Goal: Task Accomplishment & Management: Manage account settings

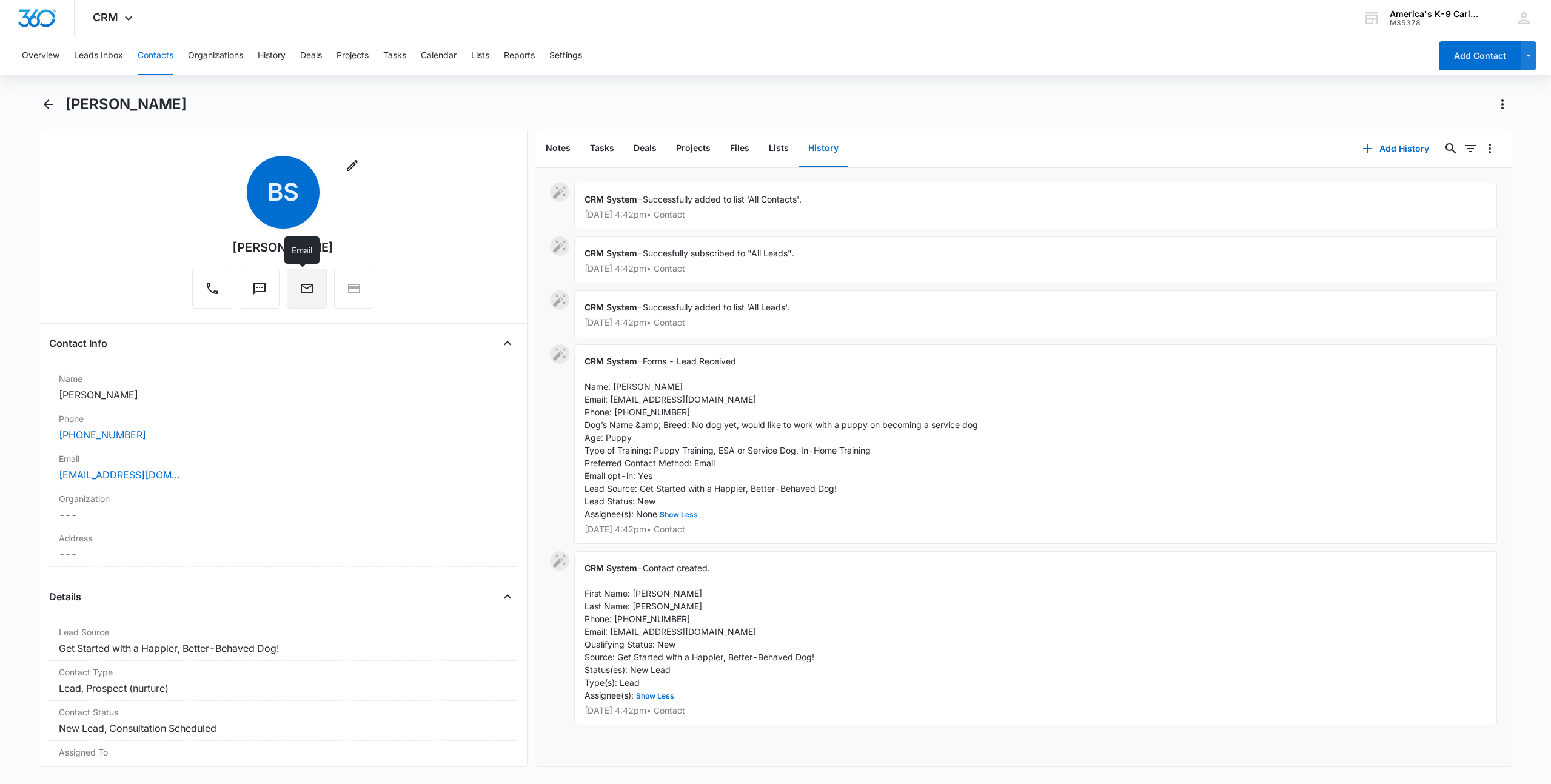
click at [300, 292] on icon "Email" at bounding box center [306, 289] width 12 height 9
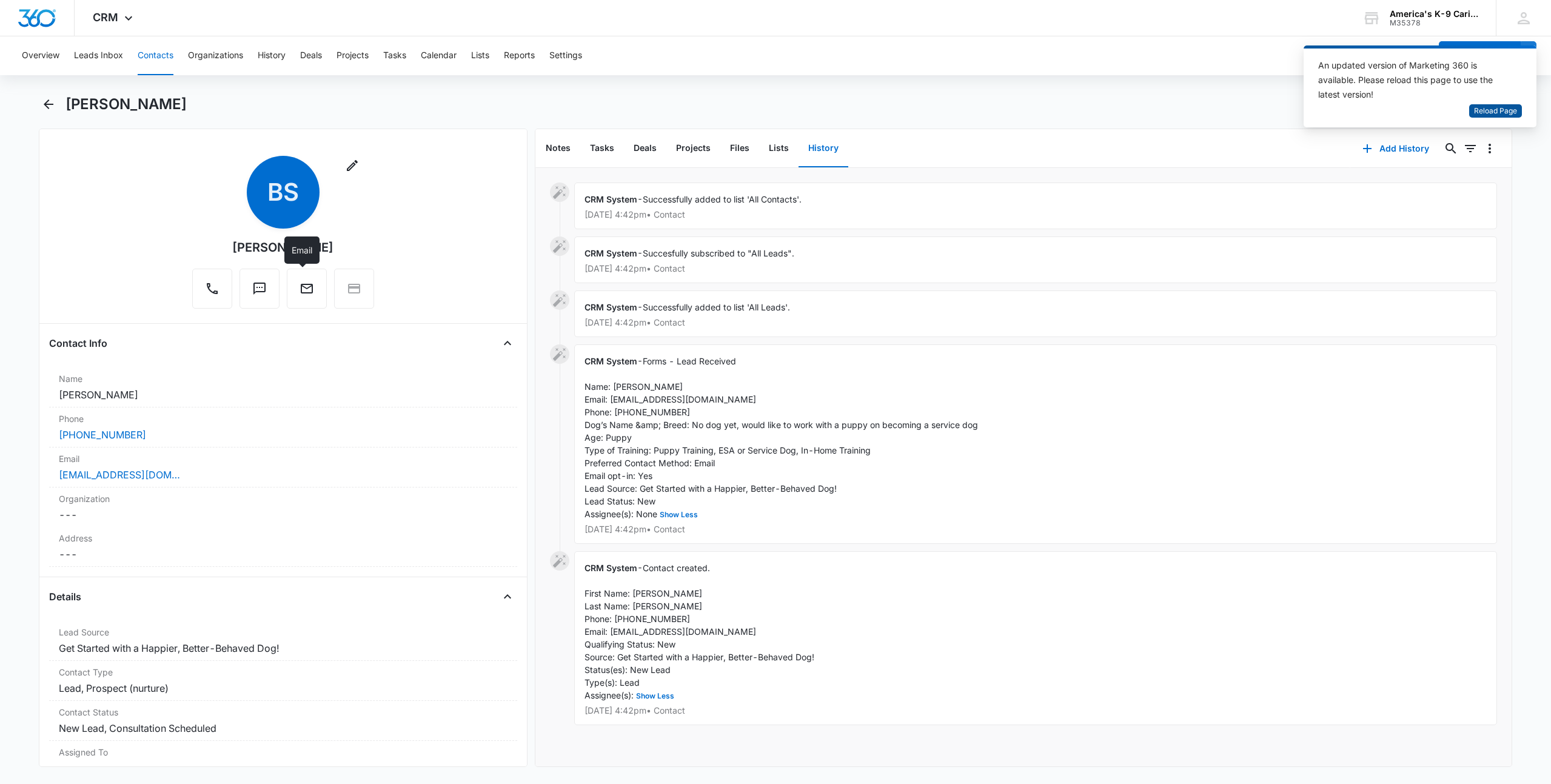
click at [1502, 111] on span "Reload Page" at bounding box center [1495, 111] width 43 height 12
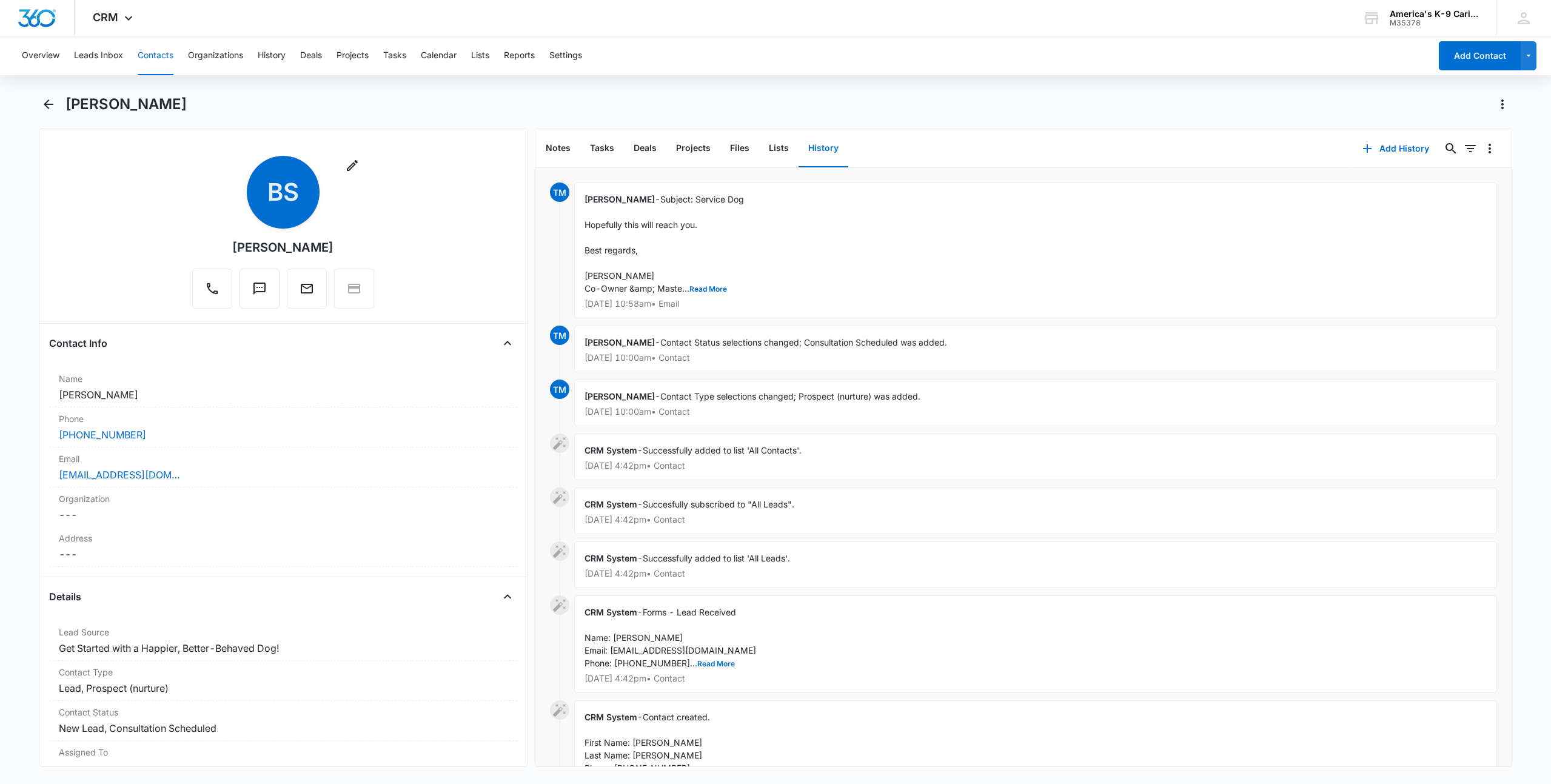
click at [157, 56] on button "Contacts" at bounding box center [155, 55] width 35 height 39
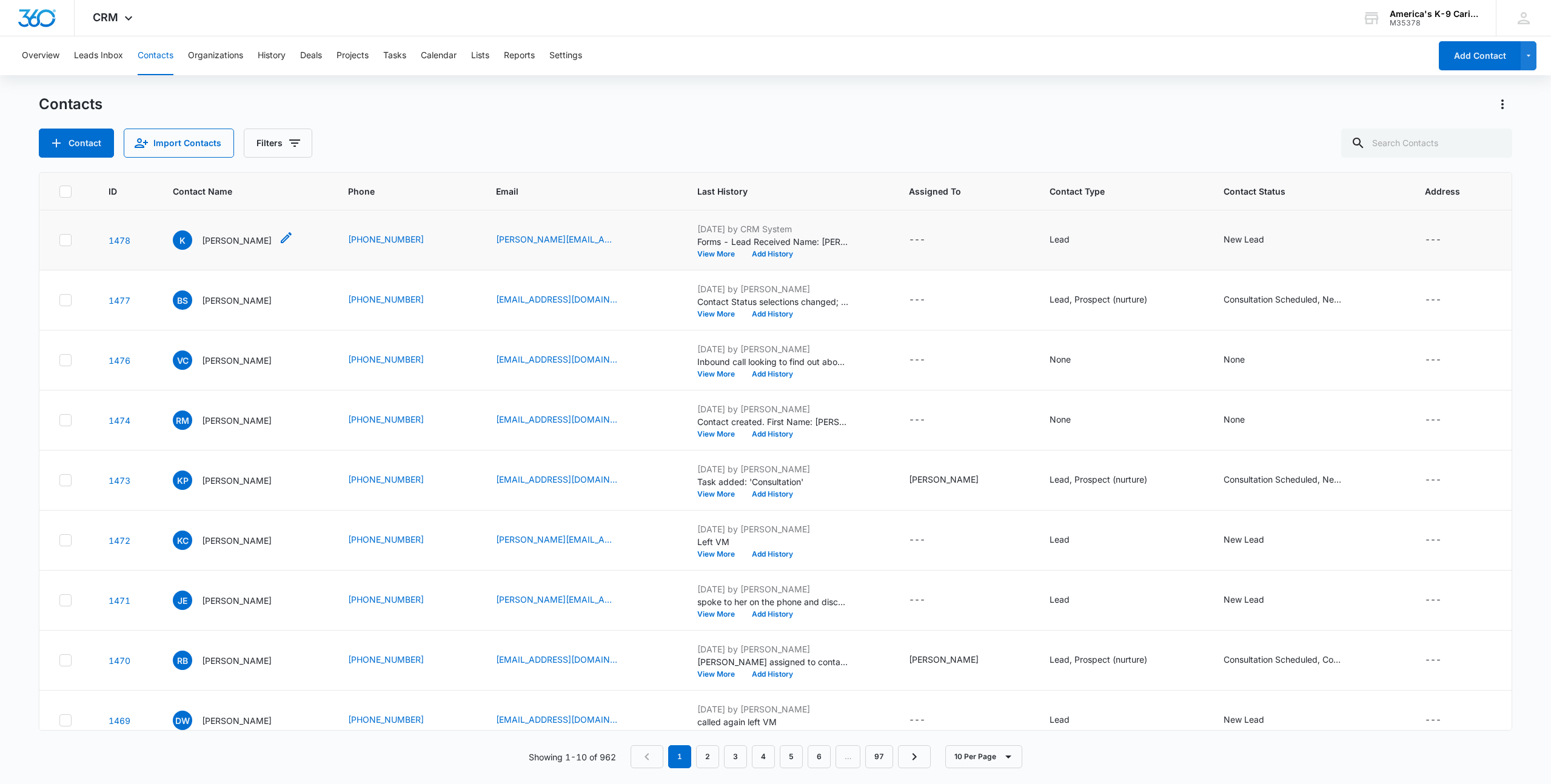
click at [208, 242] on p "Kristin" at bounding box center [237, 241] width 70 height 13
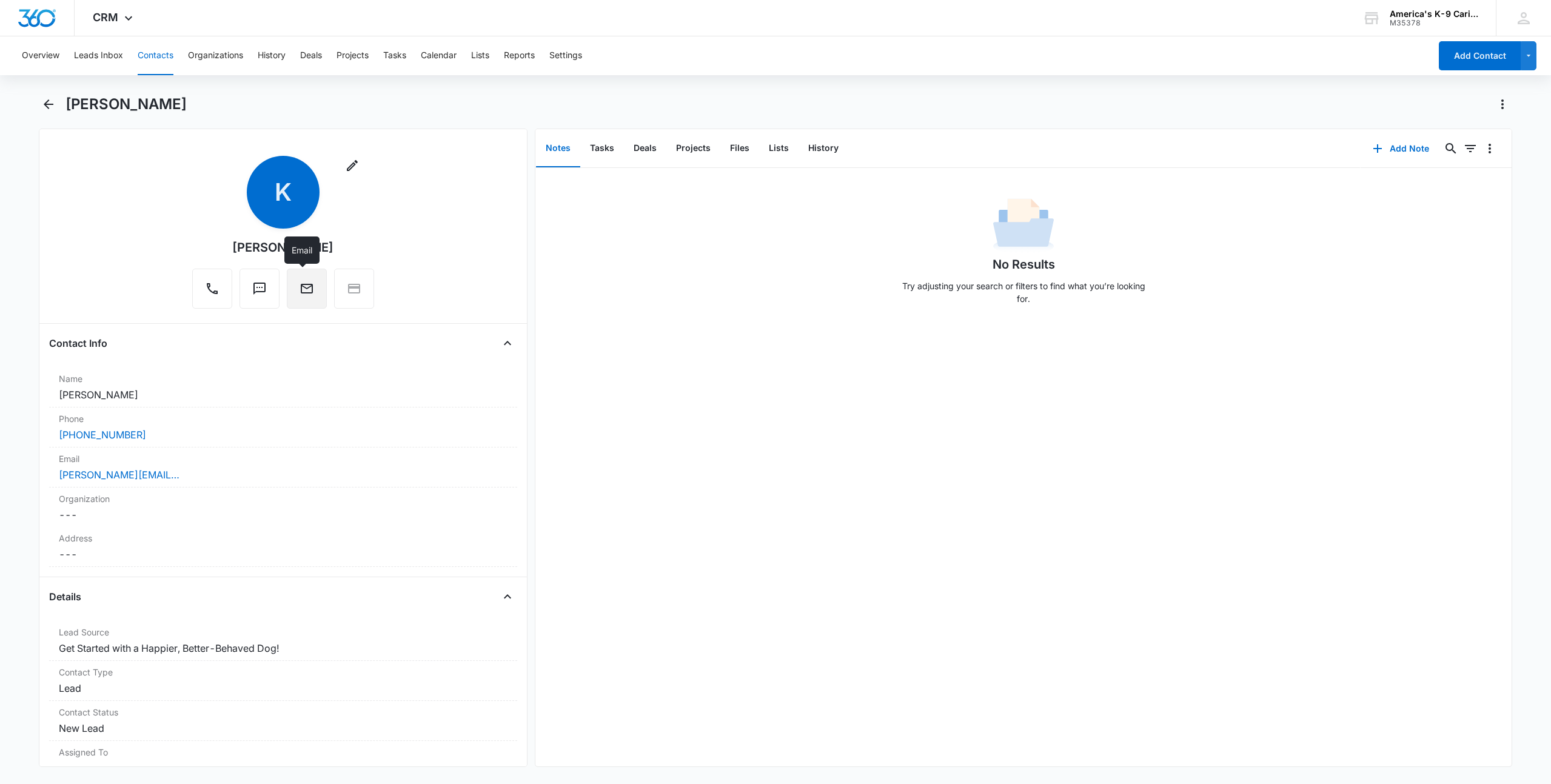
click at [307, 292] on icon "Email" at bounding box center [307, 289] width 14 height 14
click at [46, 105] on icon "Back" at bounding box center [48, 104] width 14 height 14
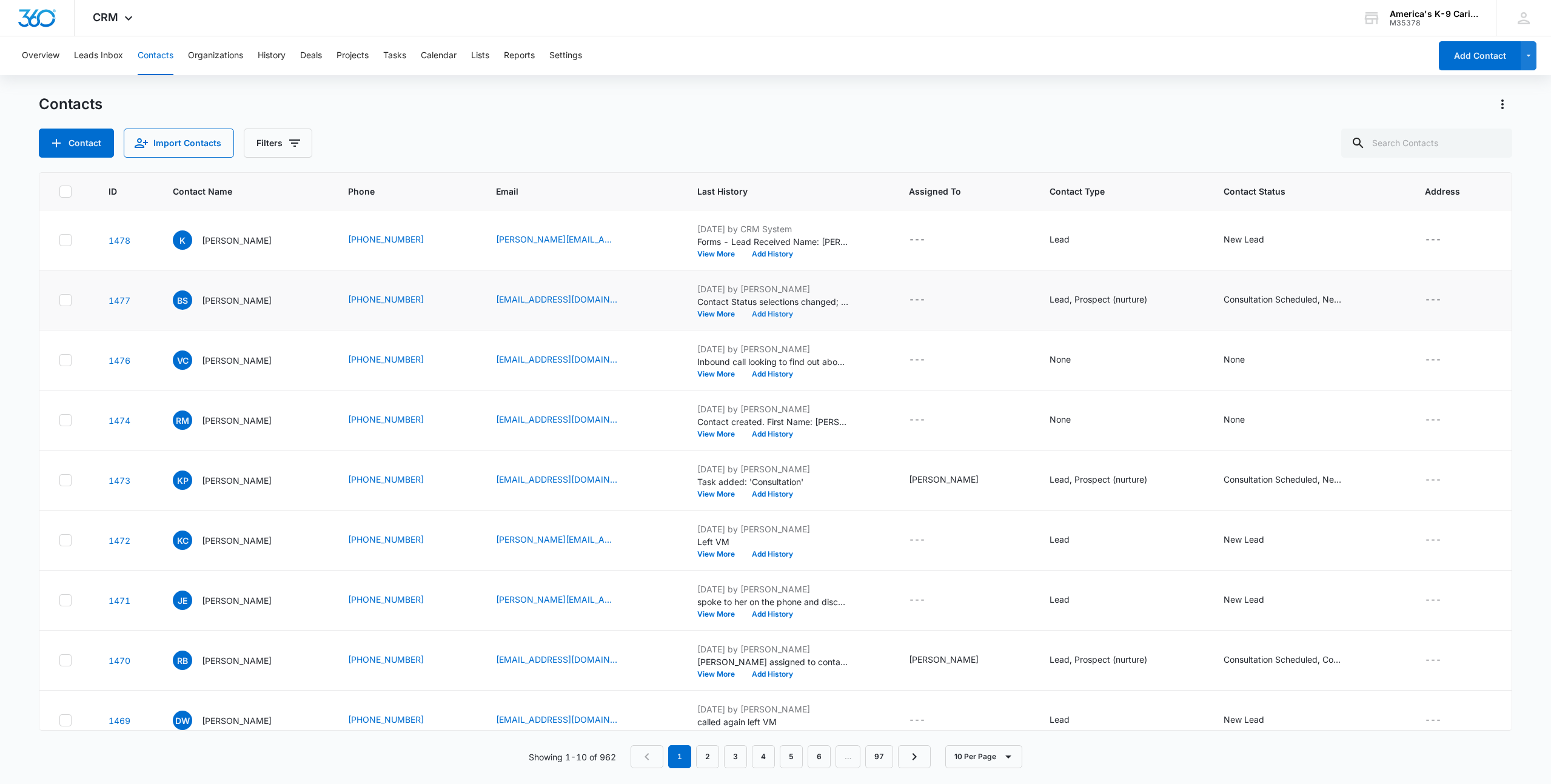
click at [767, 312] on button "Add History" at bounding box center [772, 314] width 58 height 7
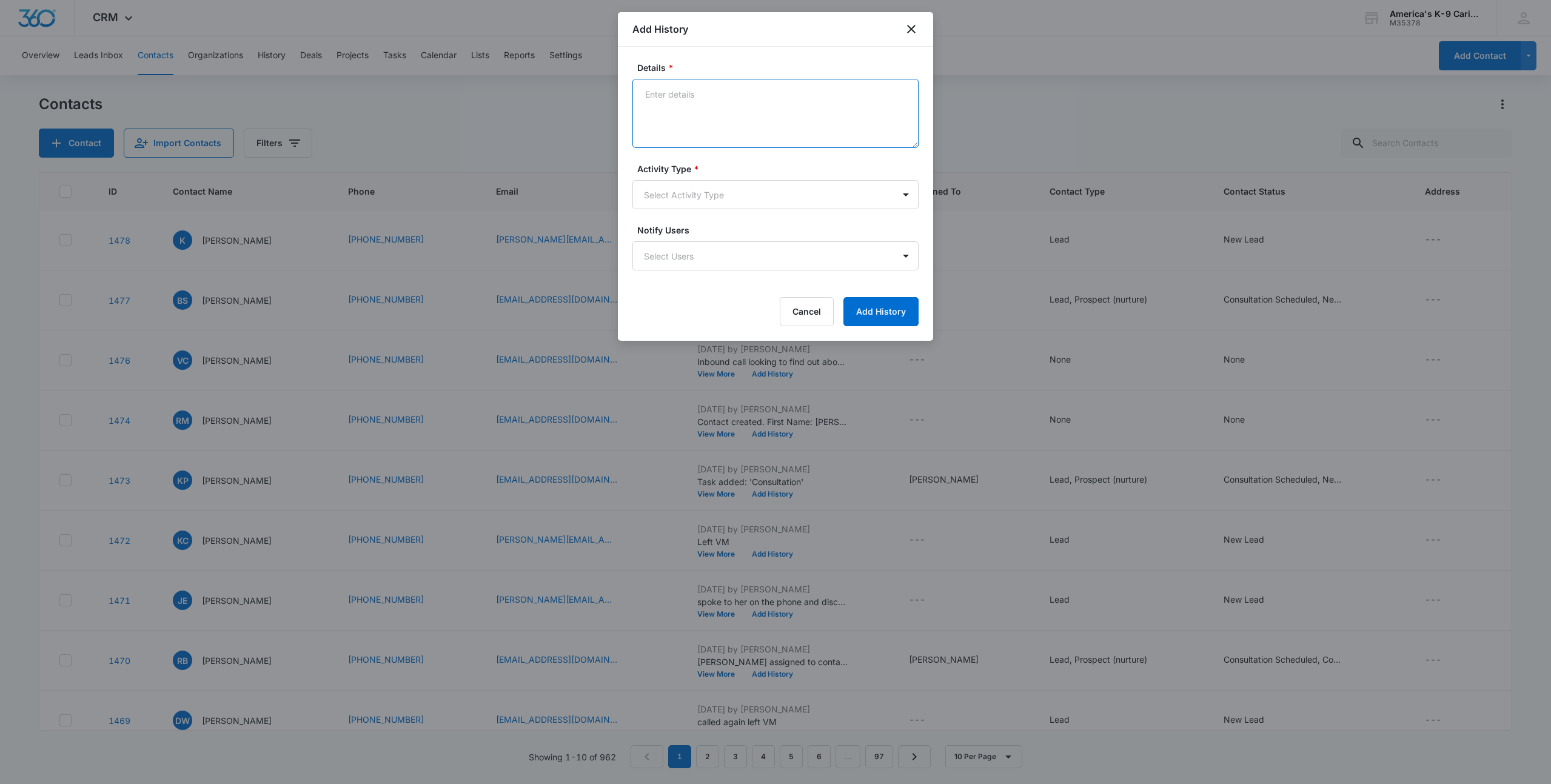
click at [649, 90] on textarea "Details *" at bounding box center [776, 113] width 286 height 69
paste textarea "Meeting summary Quick recap The meeting focused on a nonprofit's psychiatric se…"
type textarea "Meeting Recap Meeting summary Quick recap The meeting focused on a nonprofit's …"
click at [811, 192] on body "CRM Apps Reputation Websites Forms CRM Email Social Shop Payments POS Content A…" at bounding box center [776, 392] width 1551 height 784
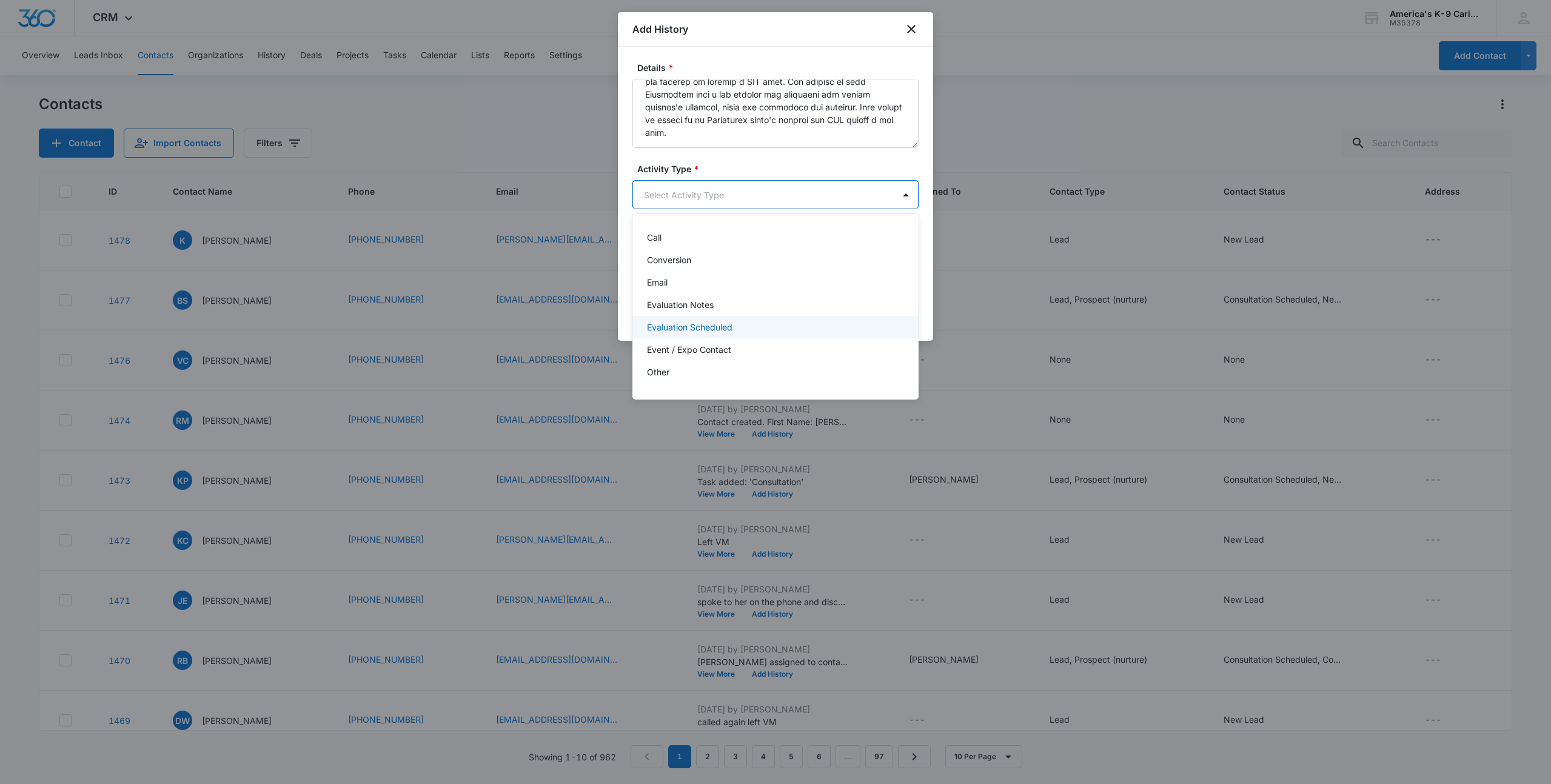
scroll to position [2, 0]
click at [691, 297] on p "Conversion" at bounding box center [669, 302] width 44 height 13
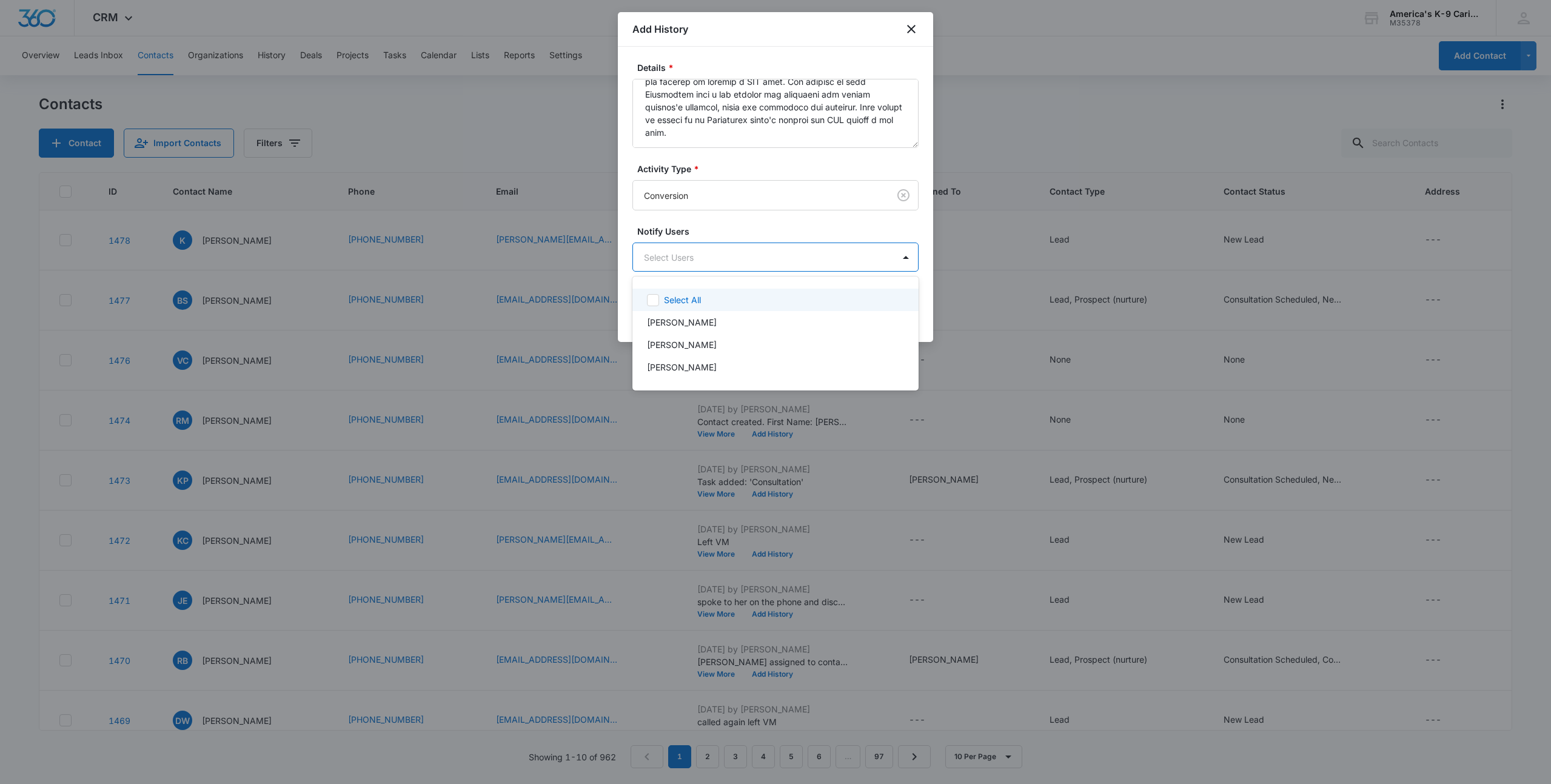
click at [893, 257] on body "CRM Apps Reputation Websites Forms CRM Email Social Shop Payments POS Content A…" at bounding box center [776, 392] width 1551 height 784
click at [650, 324] on p "Ashley Utterback" at bounding box center [681, 322] width 70 height 13
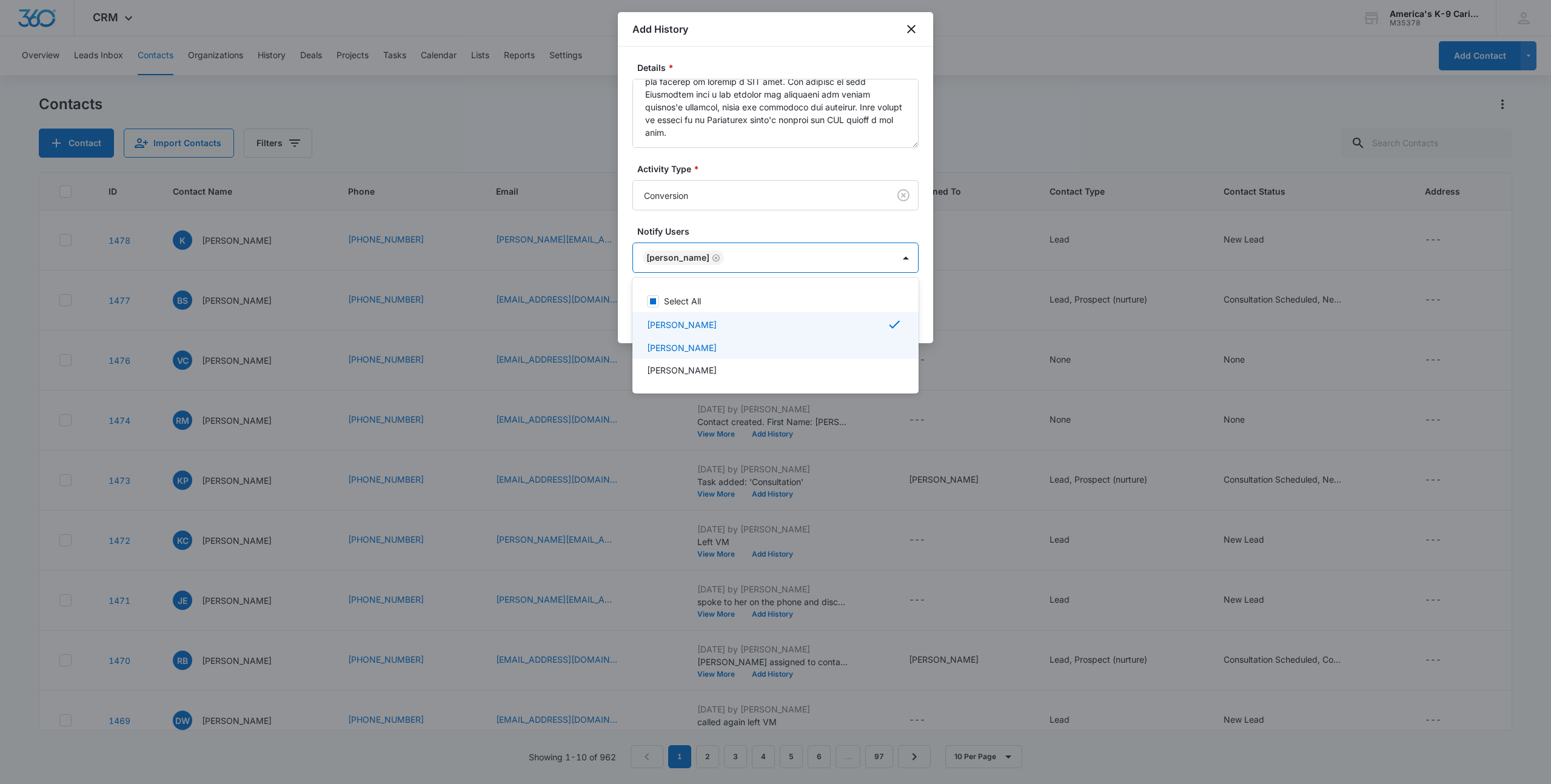
click at [662, 348] on p "Sonny Madsen" at bounding box center [681, 348] width 70 height 13
click at [853, 227] on div at bounding box center [776, 392] width 1551 height 784
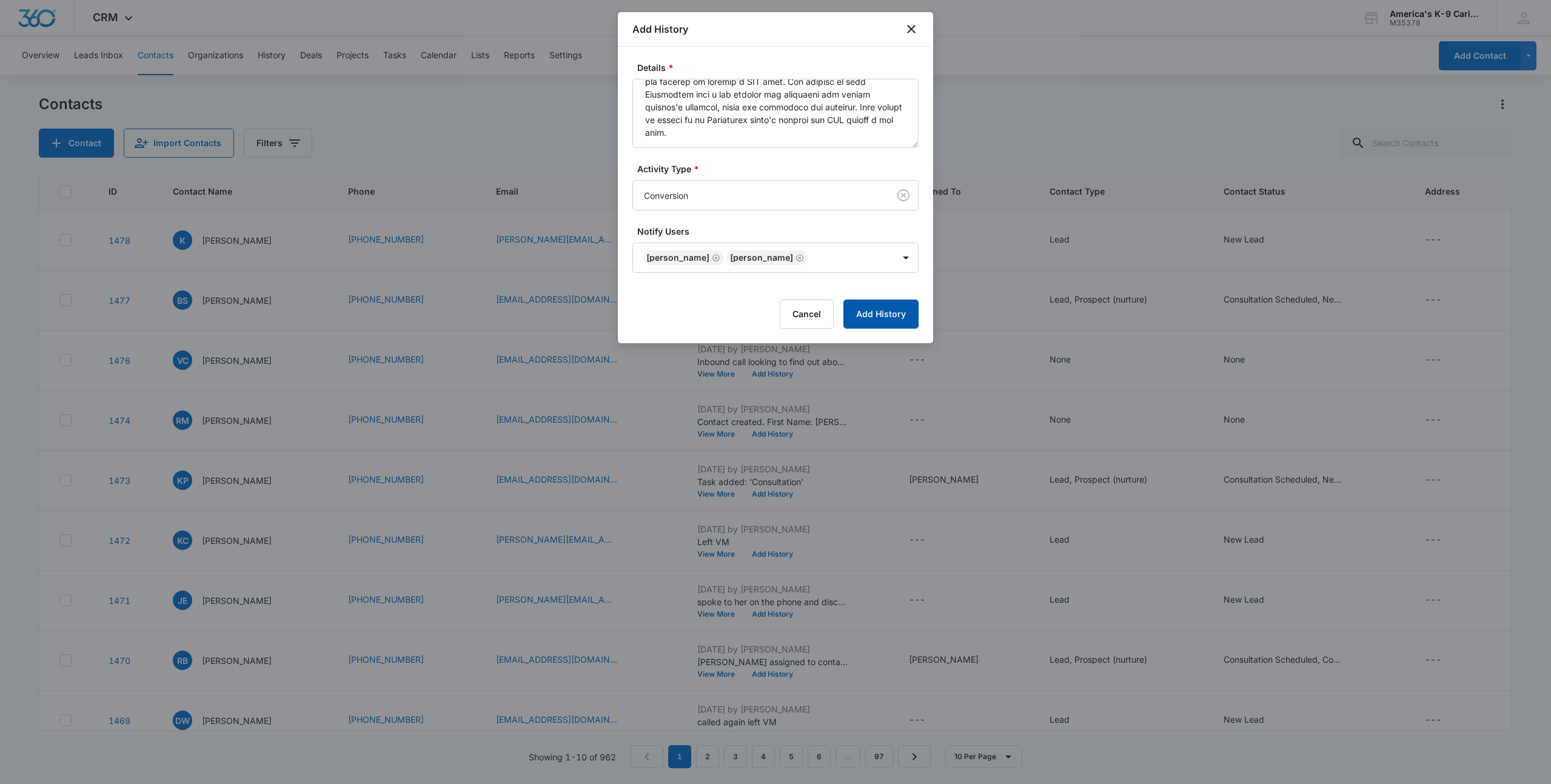
click at [882, 318] on button "Add History" at bounding box center [881, 314] width 76 height 29
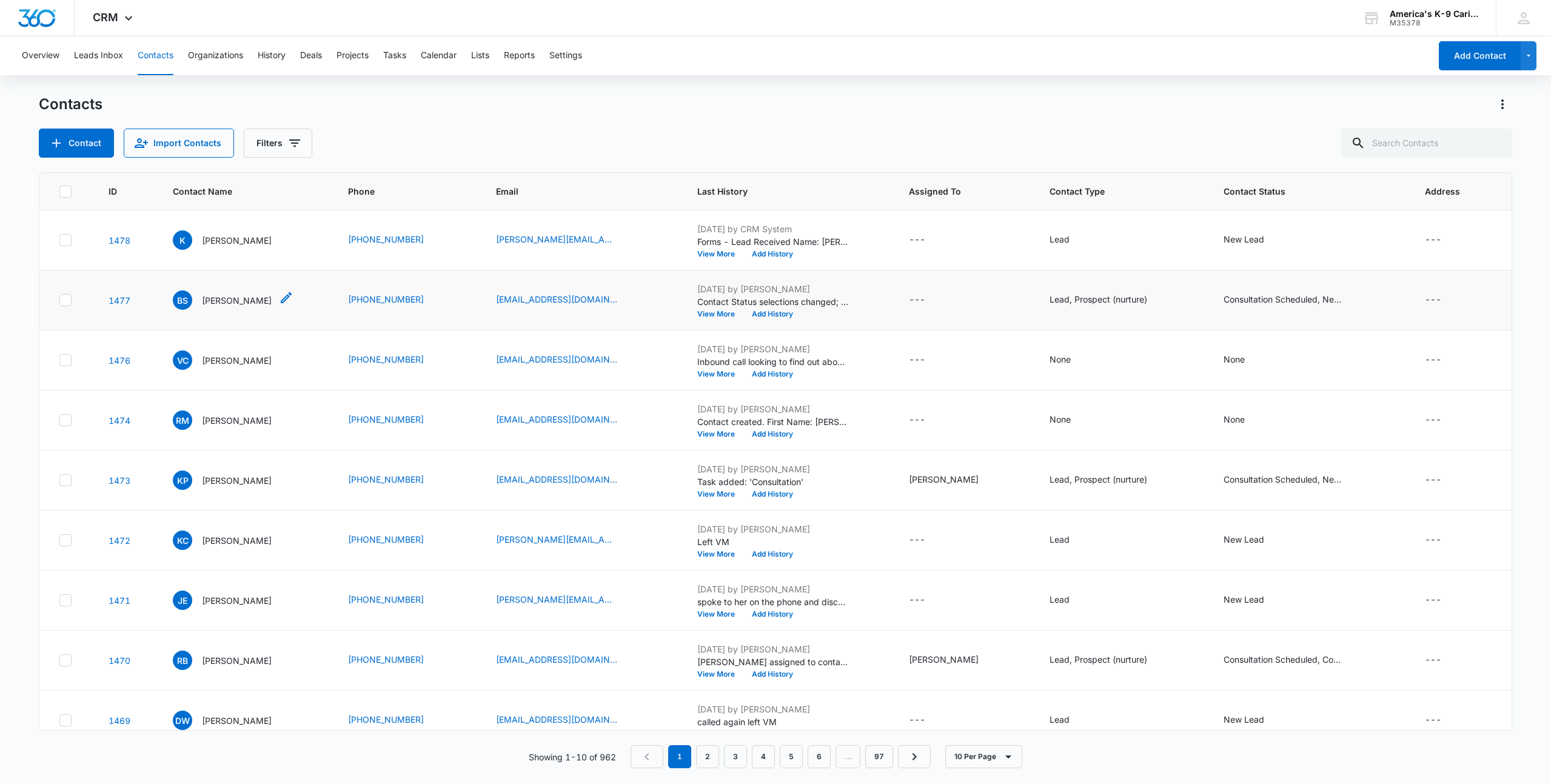
click at [218, 300] on p "[PERSON_NAME]" at bounding box center [237, 300] width 70 height 13
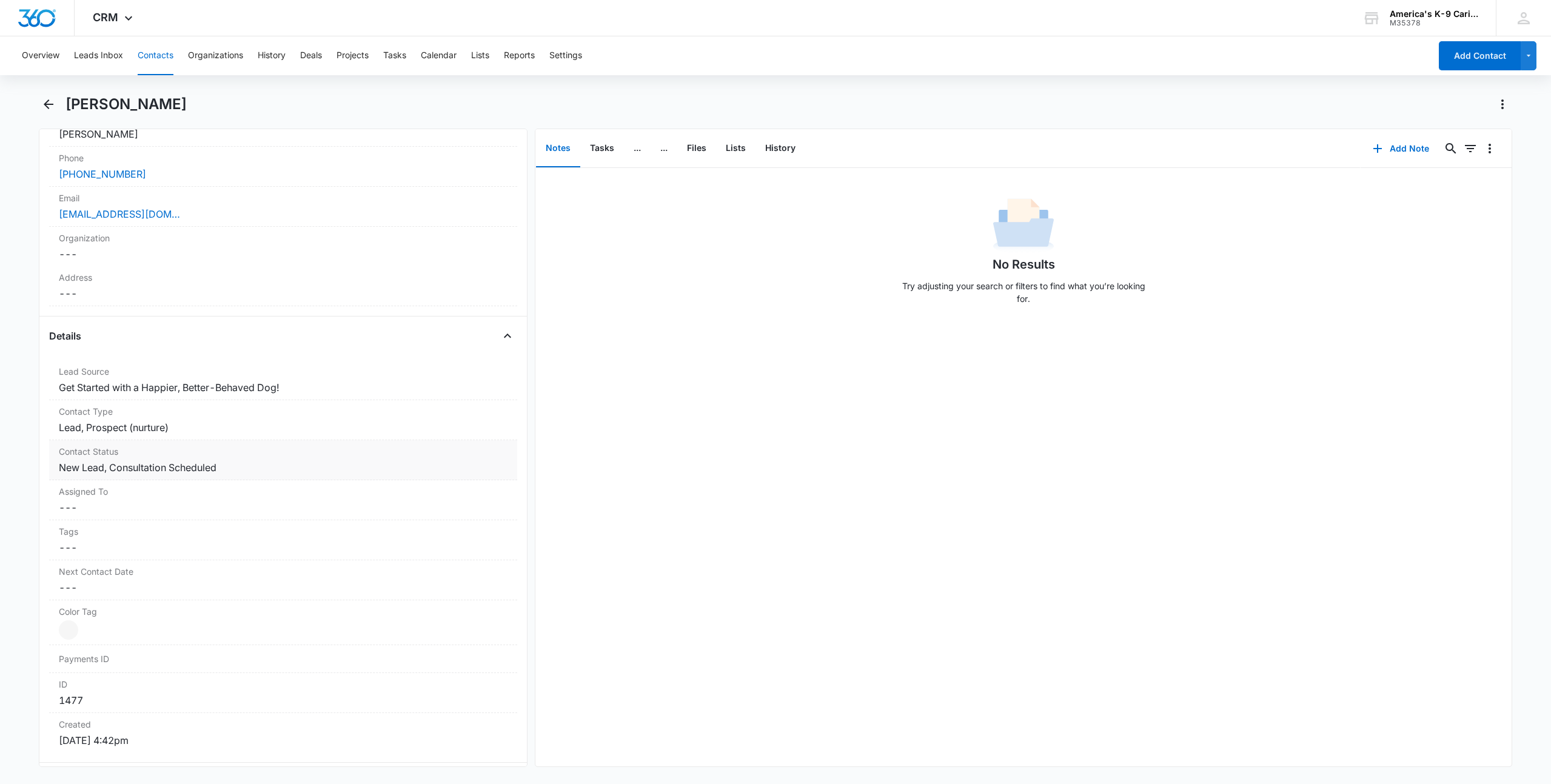
scroll to position [303, 0]
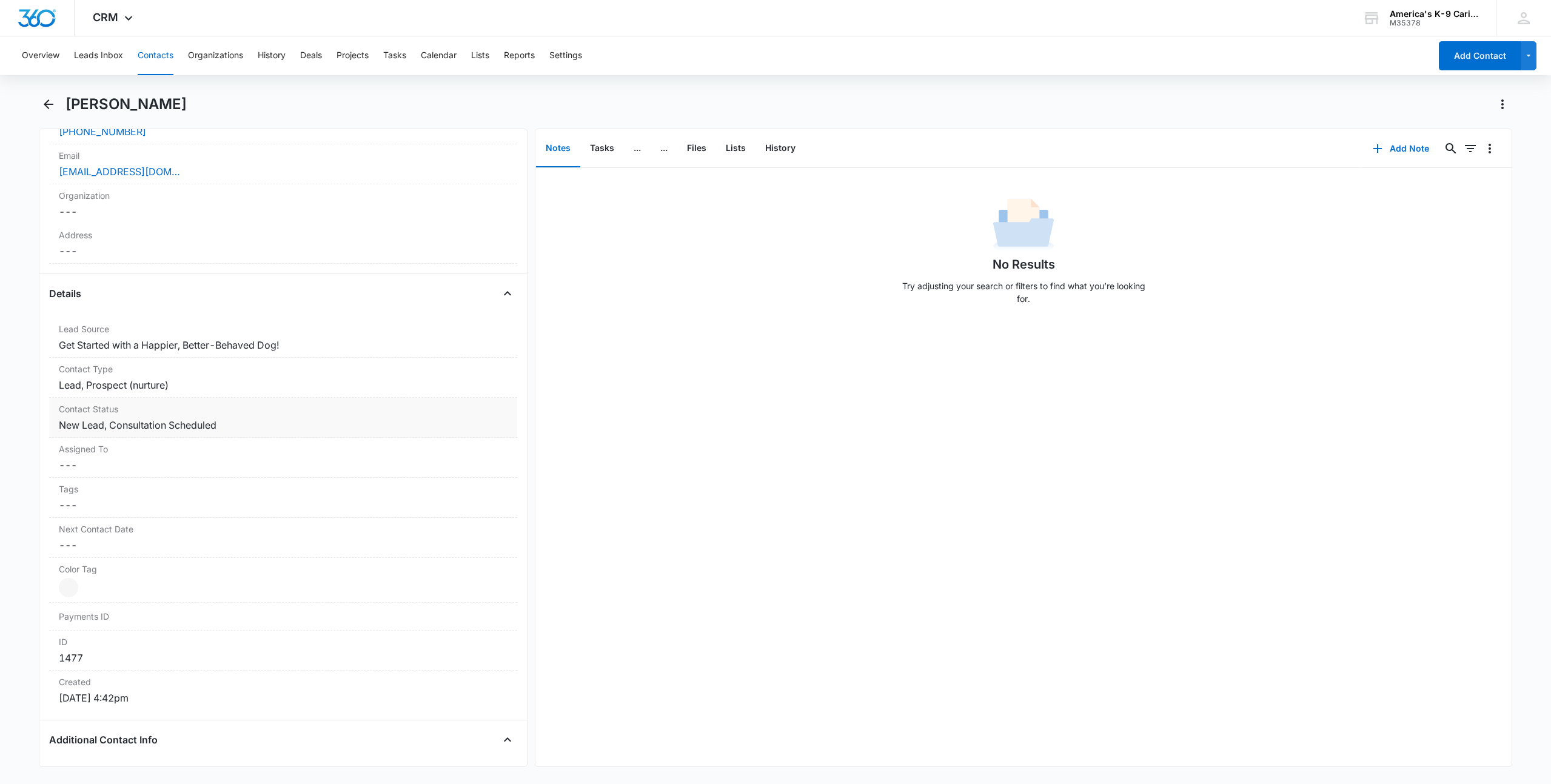
click at [457, 414] on label "Contact Status" at bounding box center [283, 409] width 448 height 13
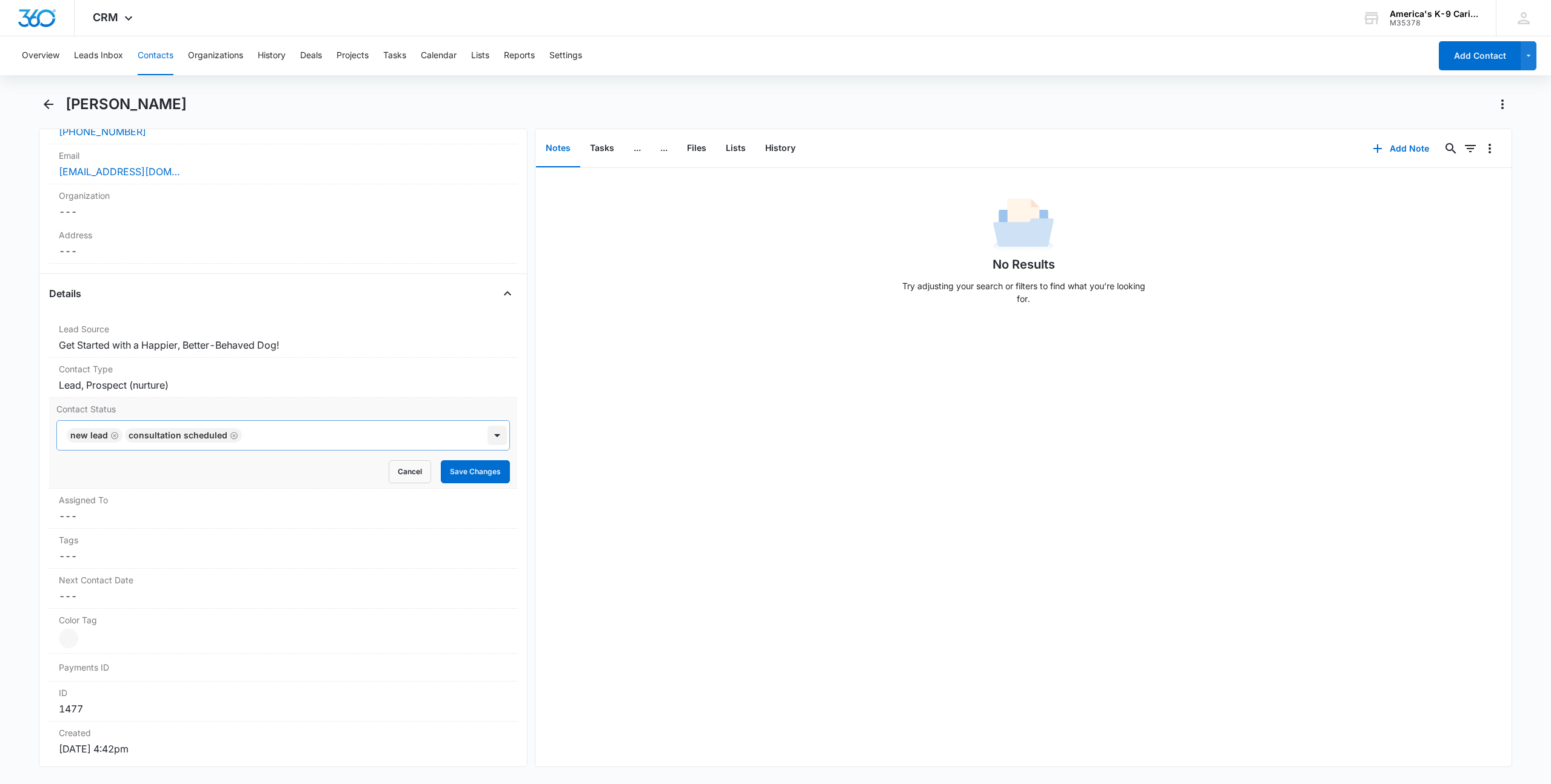
click at [493, 433] on div at bounding box center [497, 435] width 20 height 20
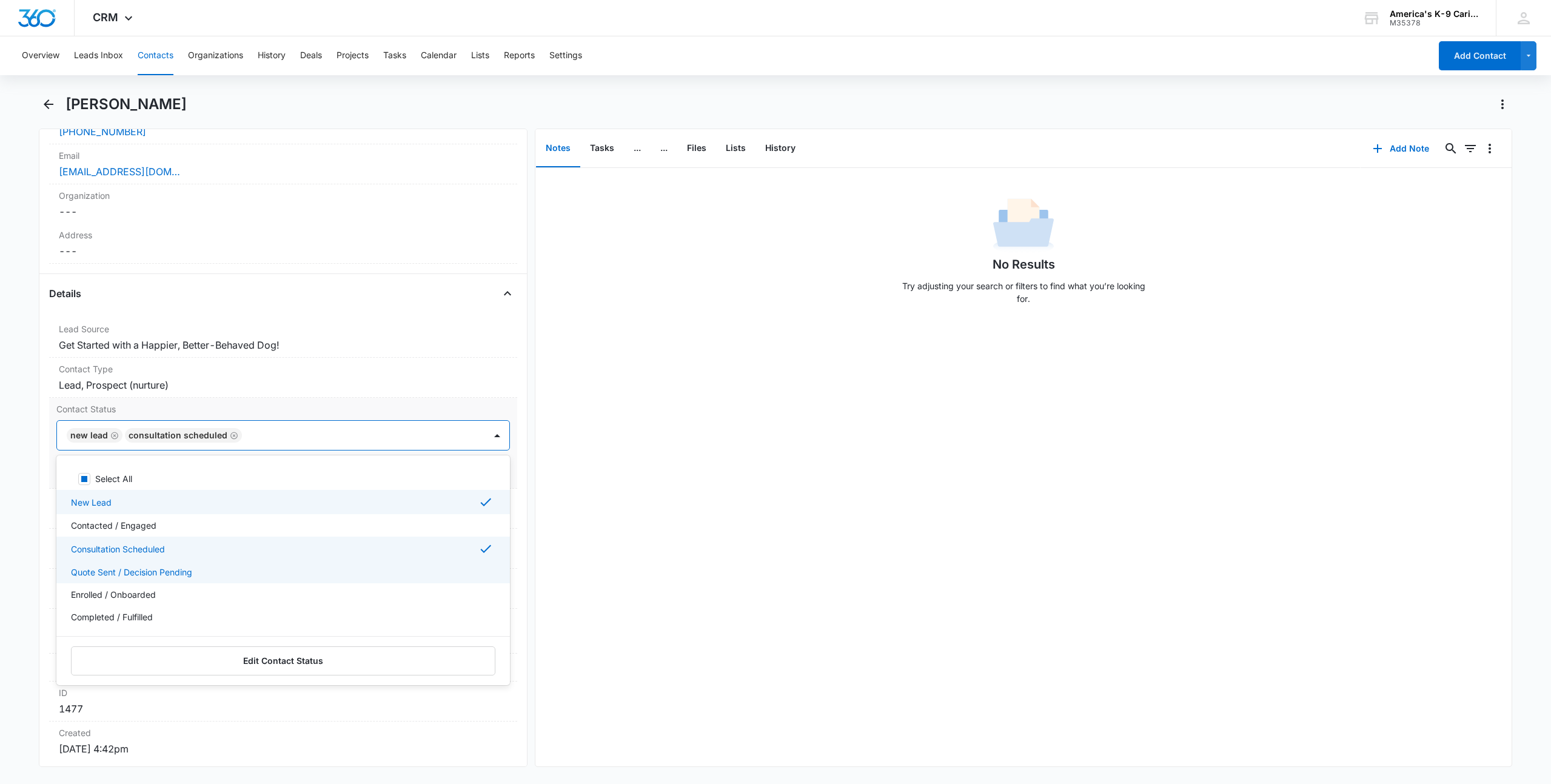
click at [339, 574] on div "Quote Sent / Decision Pending" at bounding box center [282, 572] width 422 height 13
click at [492, 433] on div at bounding box center [497, 435] width 20 height 20
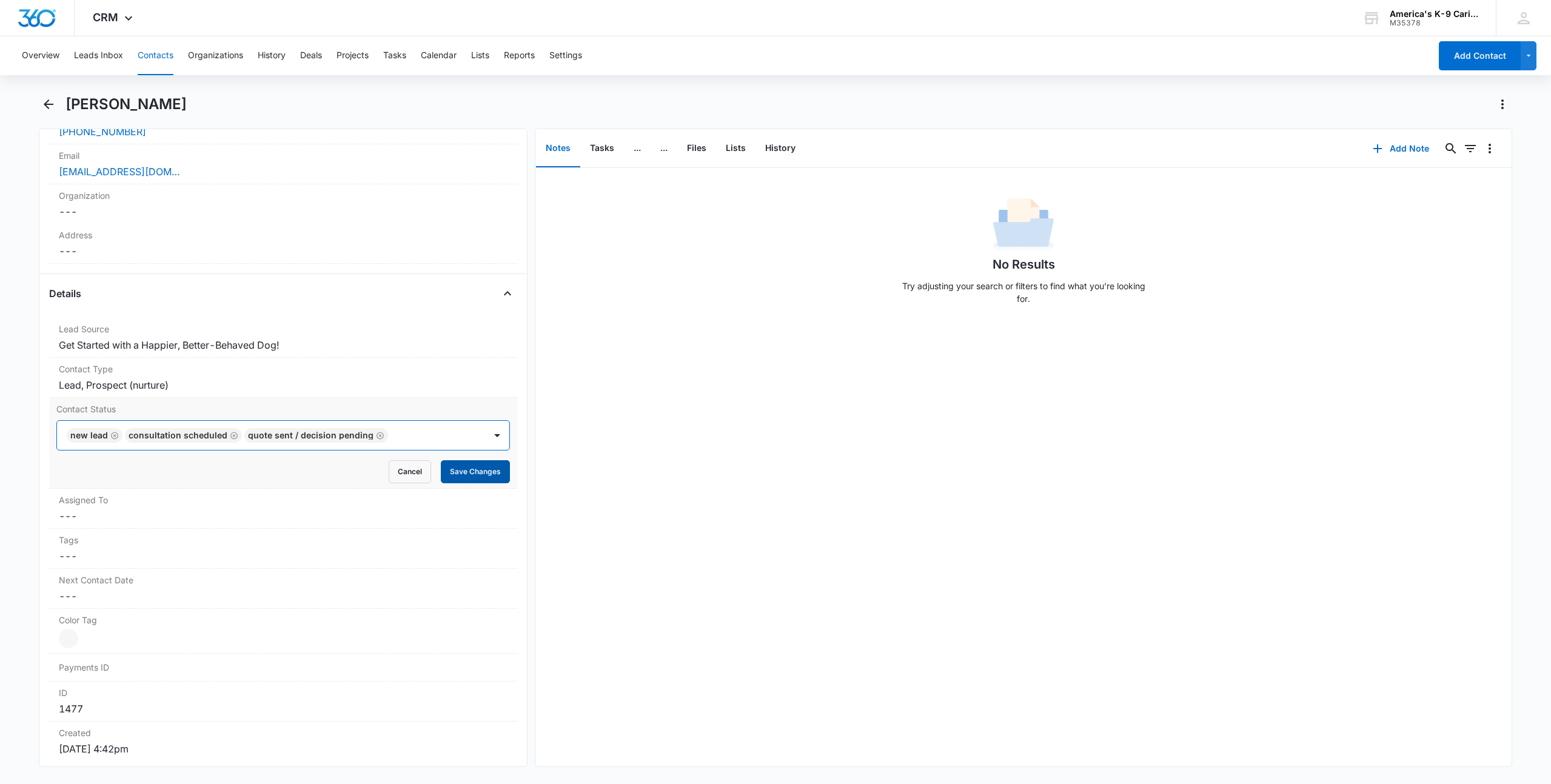
click at [459, 473] on button "Save Changes" at bounding box center [475, 471] width 69 height 23
